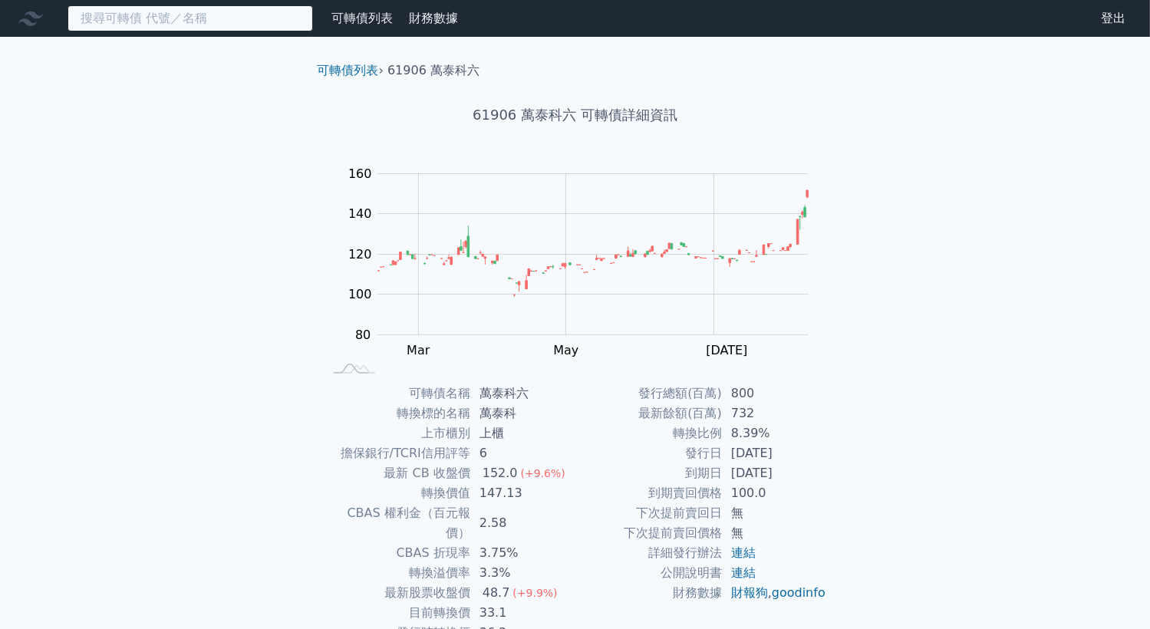
click at [295, 19] on input at bounding box center [191, 18] width 246 height 26
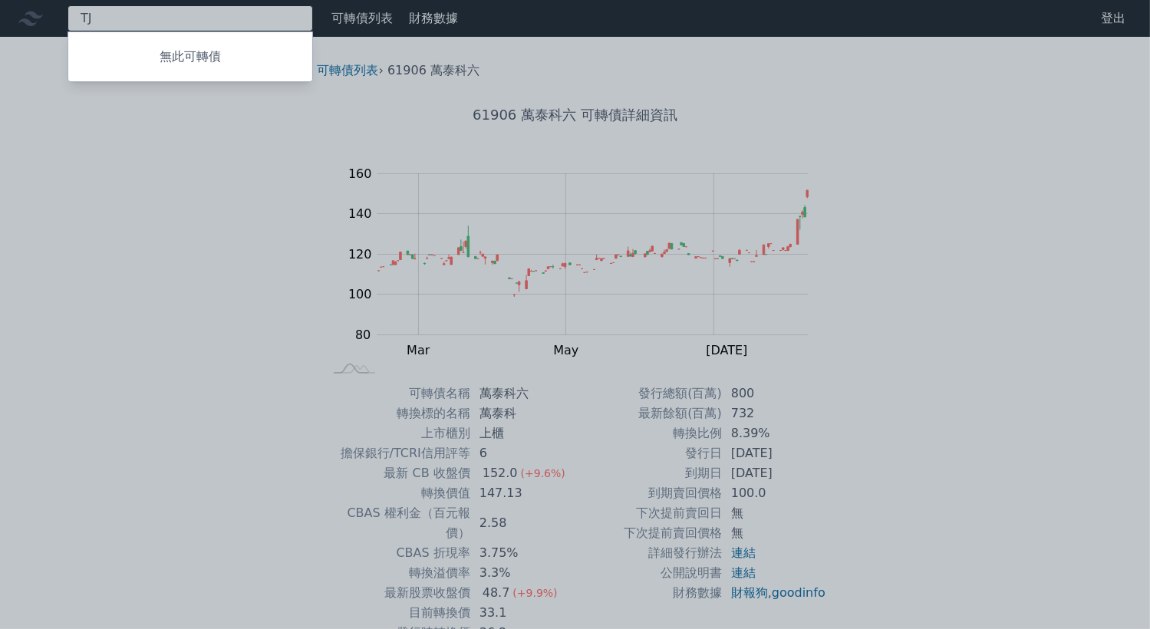
type input "T"
type input "R"
type input "T"
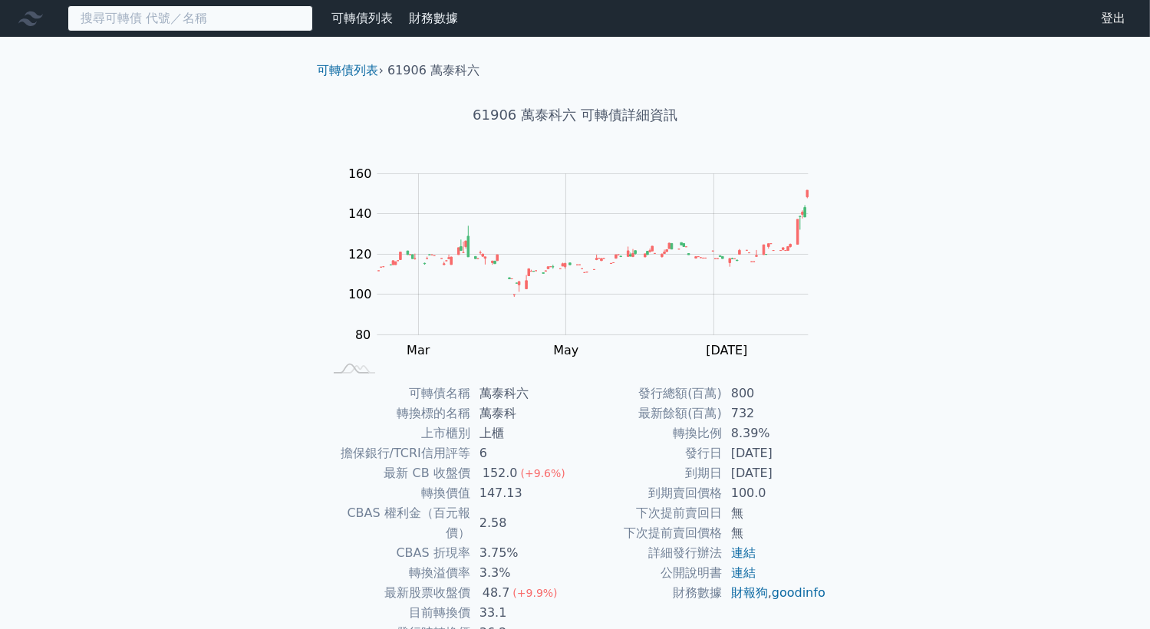
type input "ㄔ"
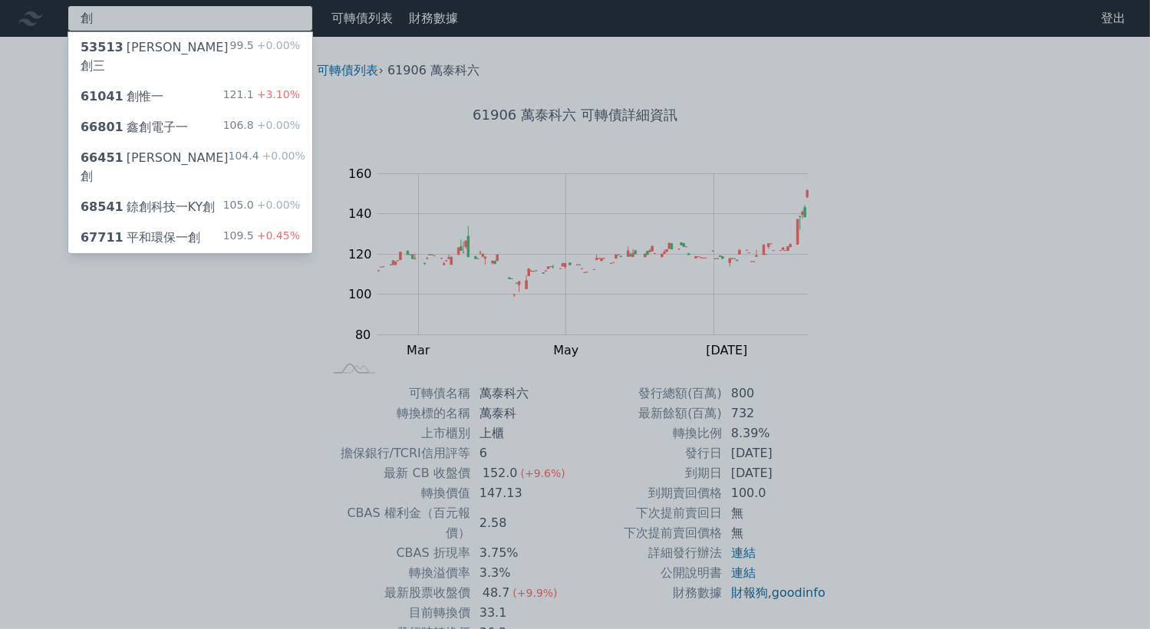
type input "創"
click at [160, 64] on div "創 53513 [PERSON_NAME]創三 99.5 +0.00% 61041 創惟一 121.1 +3.10% 66801 鑫創電子一 106.8 +0…" at bounding box center [575, 365] width 1150 height 730
click at [160, 81] on div "61041 創惟一 121.1 +3.10%" at bounding box center [190, 96] width 244 height 31
